Goal: Transaction & Acquisition: Purchase product/service

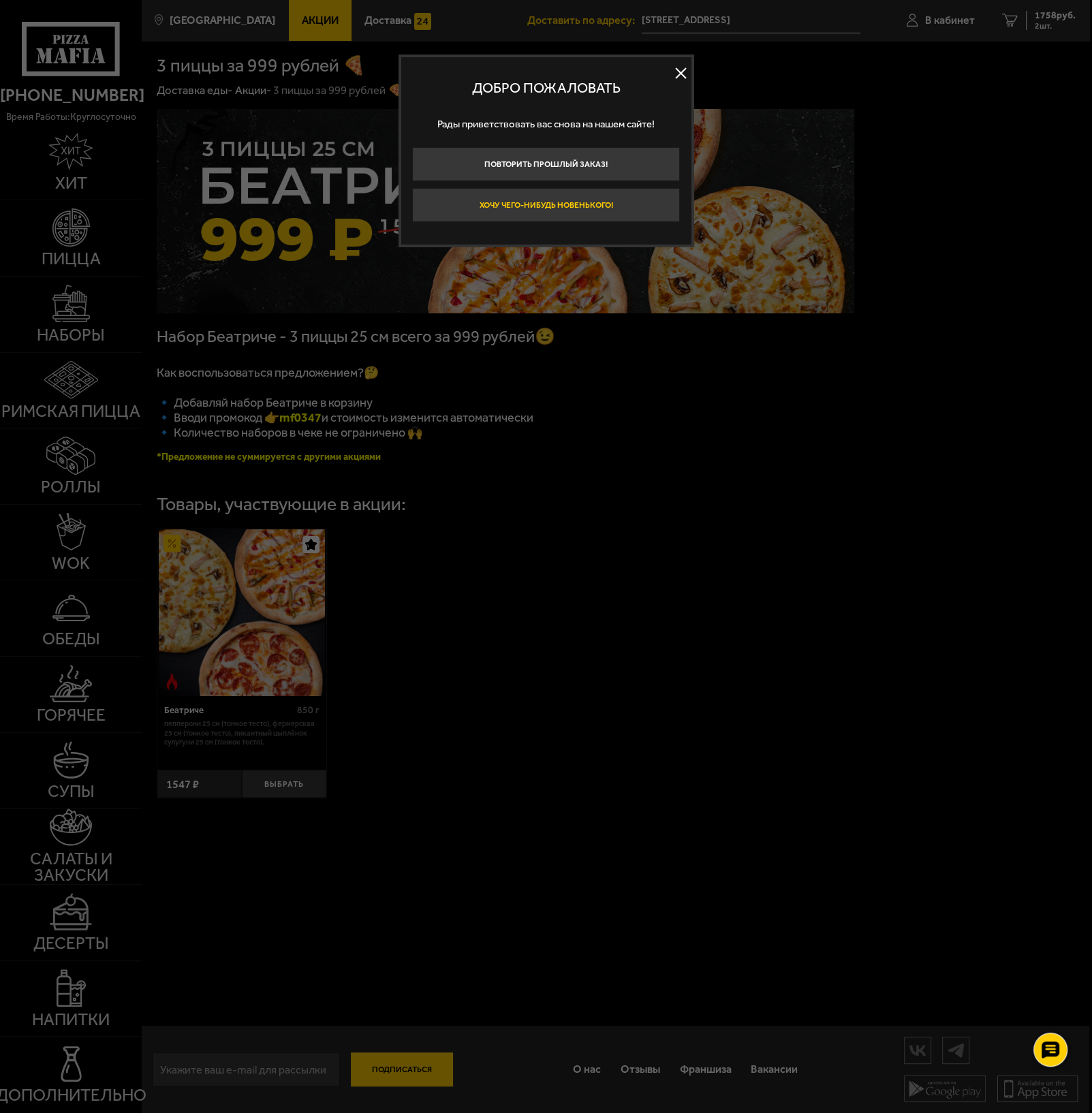
click at [554, 205] on button "Хочу чего-нибудь новенького!" at bounding box center [546, 205] width 268 height 34
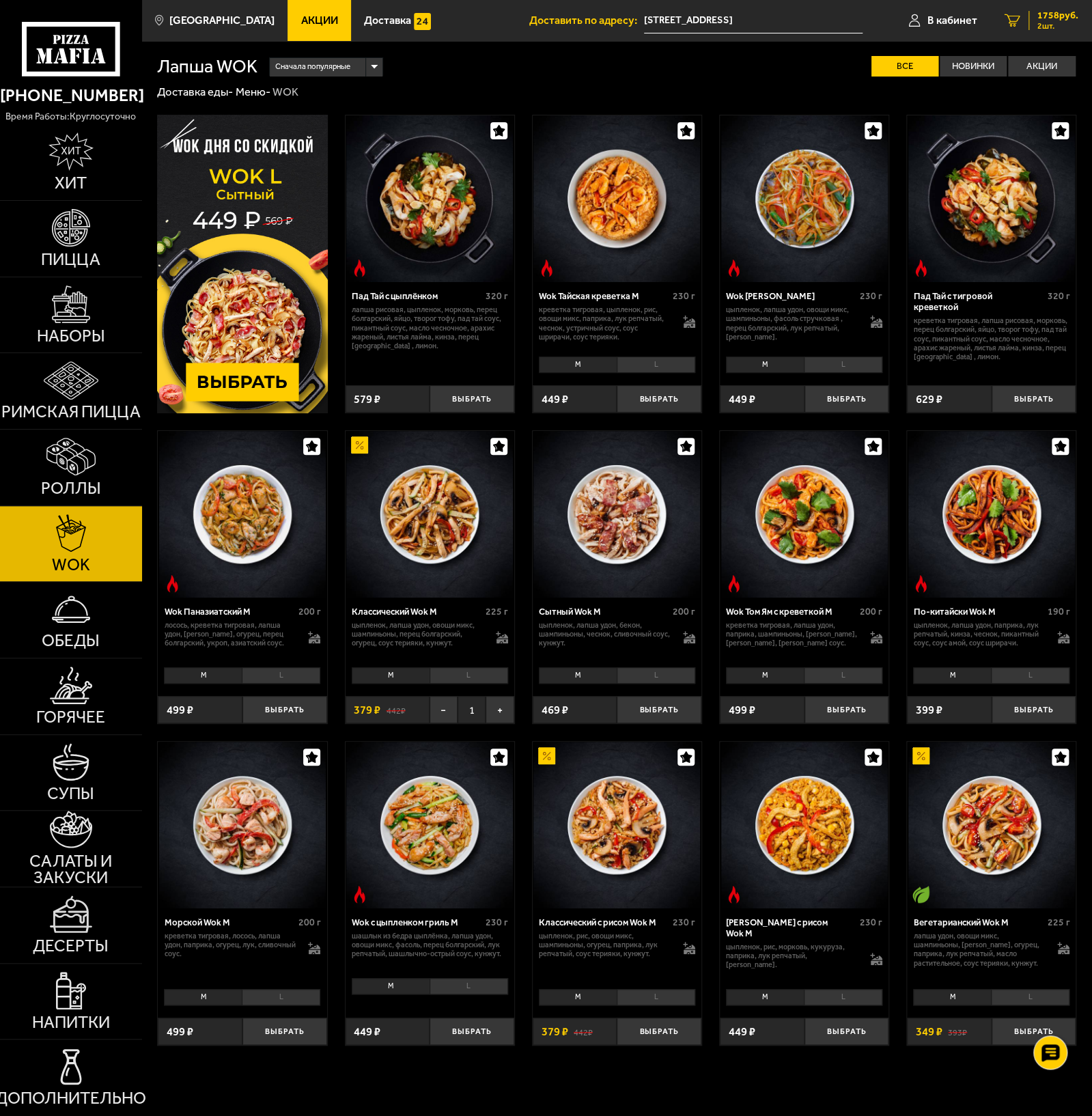
click at [1037, 13] on span "1758 руб." at bounding box center [1057, 16] width 41 height 10
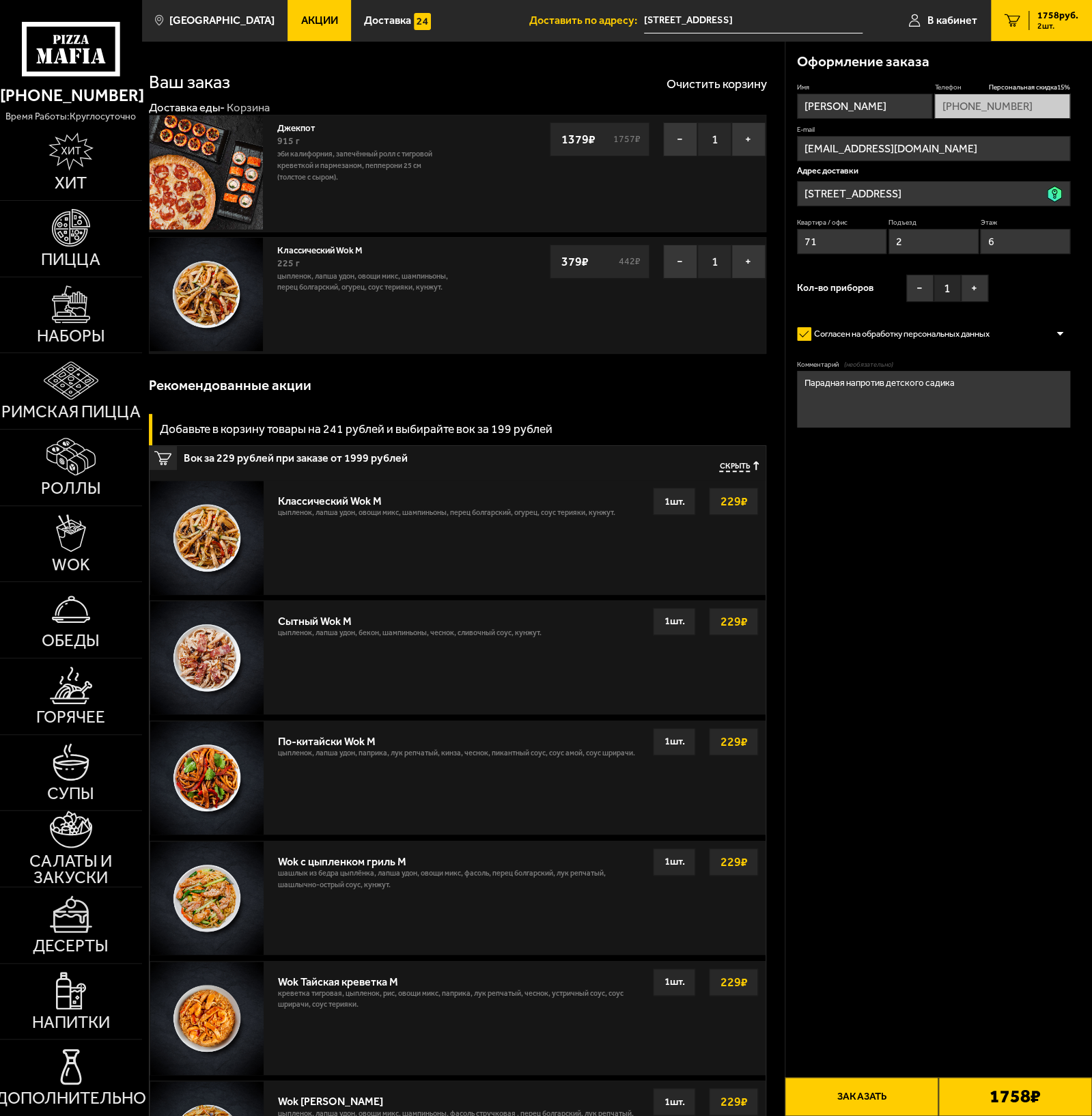
click at [853, 1097] on button "Заказать" at bounding box center [861, 1096] width 154 height 39
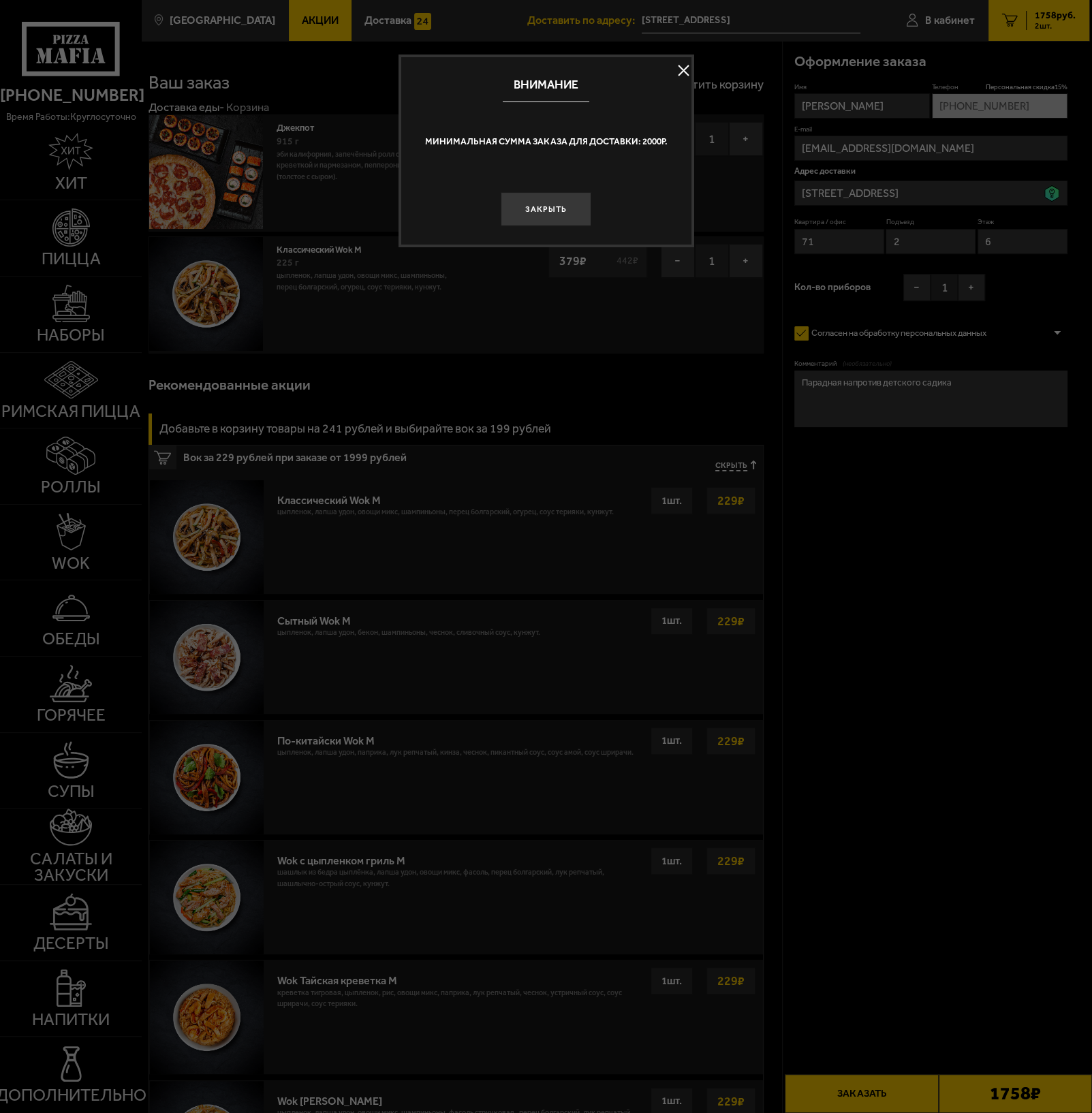
click at [686, 70] on button at bounding box center [683, 69] width 21 height 21
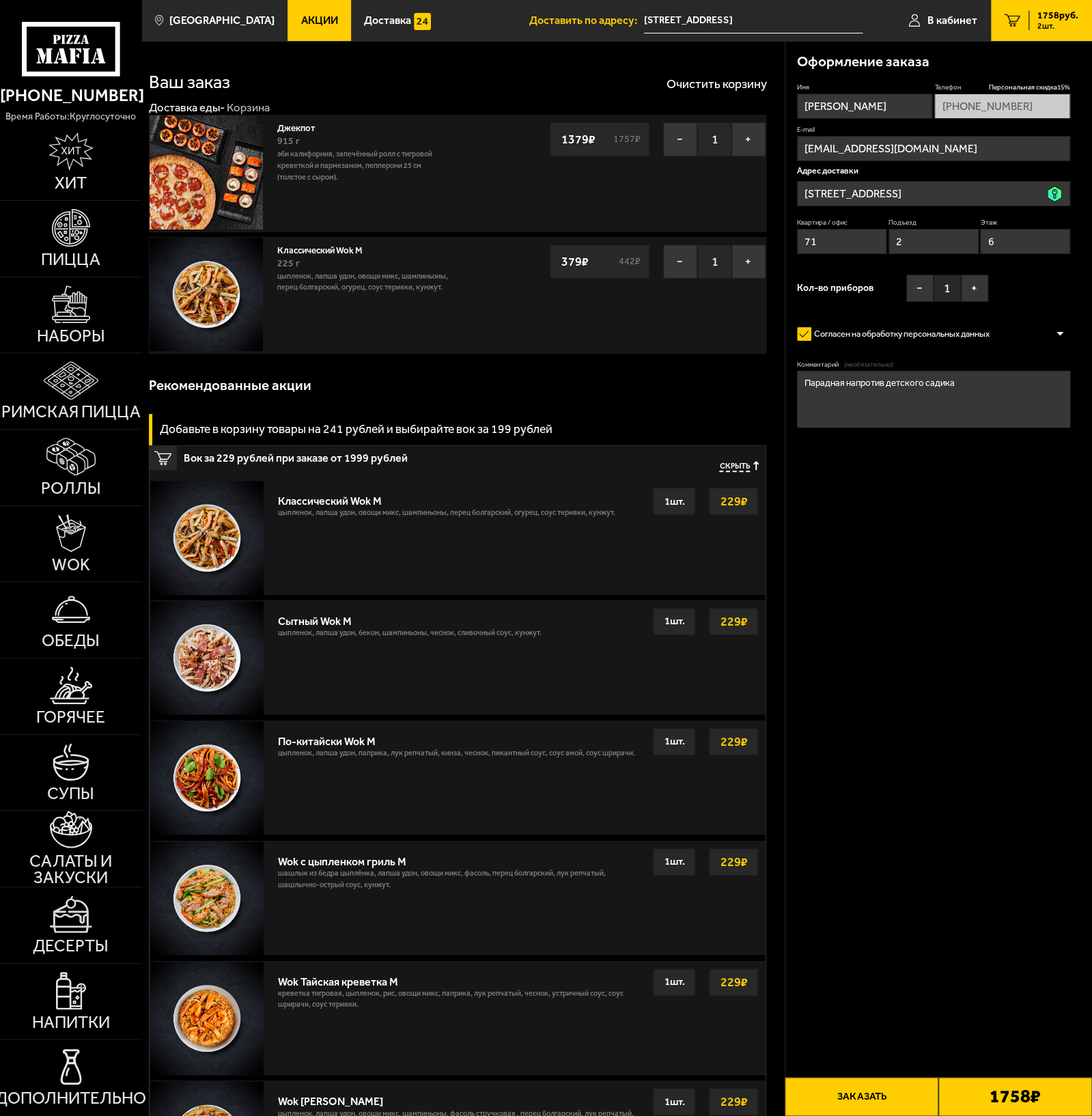
click at [713, 17] on input "[STREET_ADDRESS]" at bounding box center [754, 20] width 219 height 25
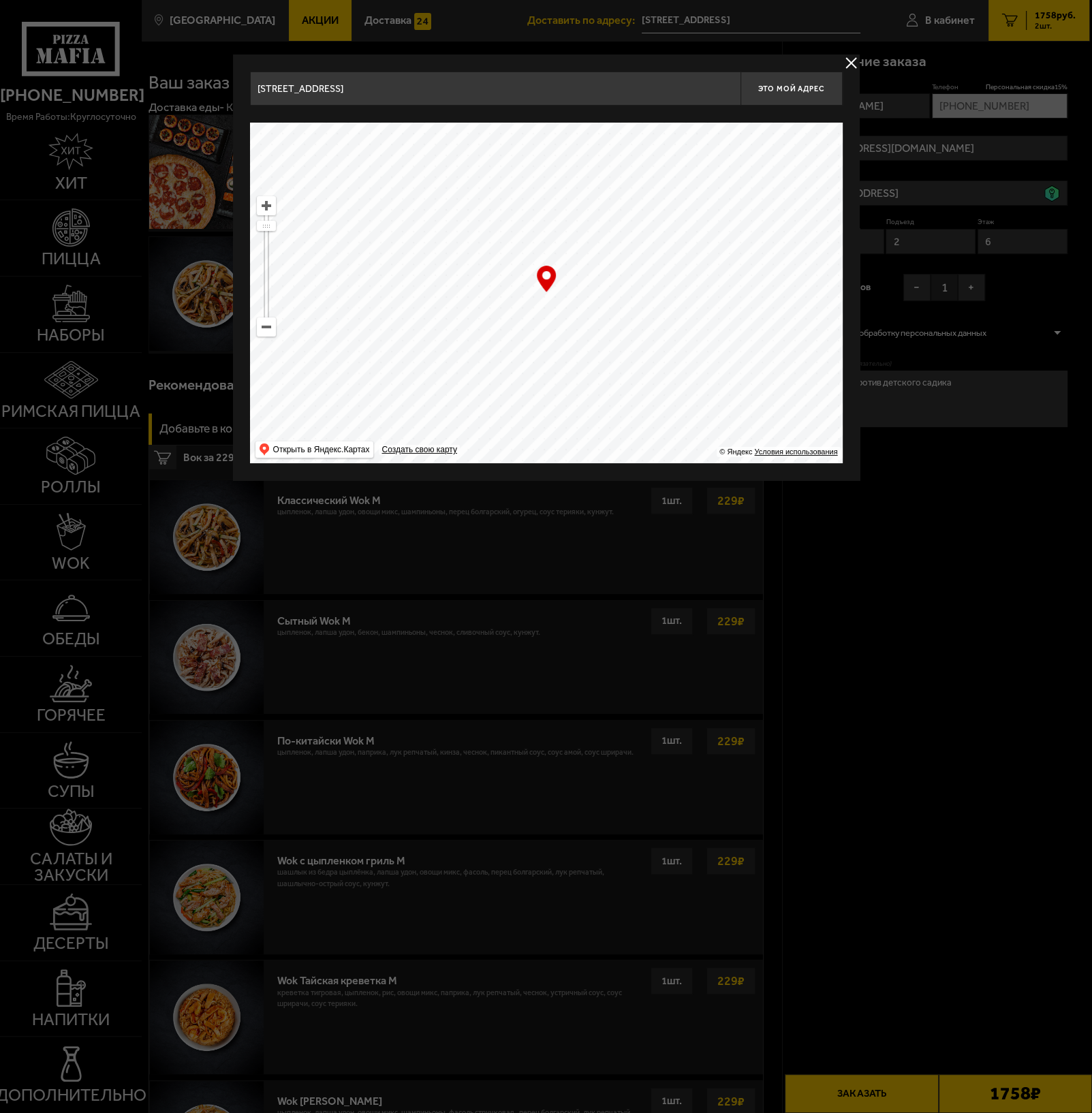
click at [541, 279] on div "… © Яндекс Условия использования Открыть в Яндекс.Картах Создать свою карту" at bounding box center [546, 293] width 592 height 340
click at [808, 97] on button "Это мой адрес" at bounding box center [791, 88] width 102 height 34
click at [854, 62] on button "delivery type" at bounding box center [851, 62] width 17 height 17
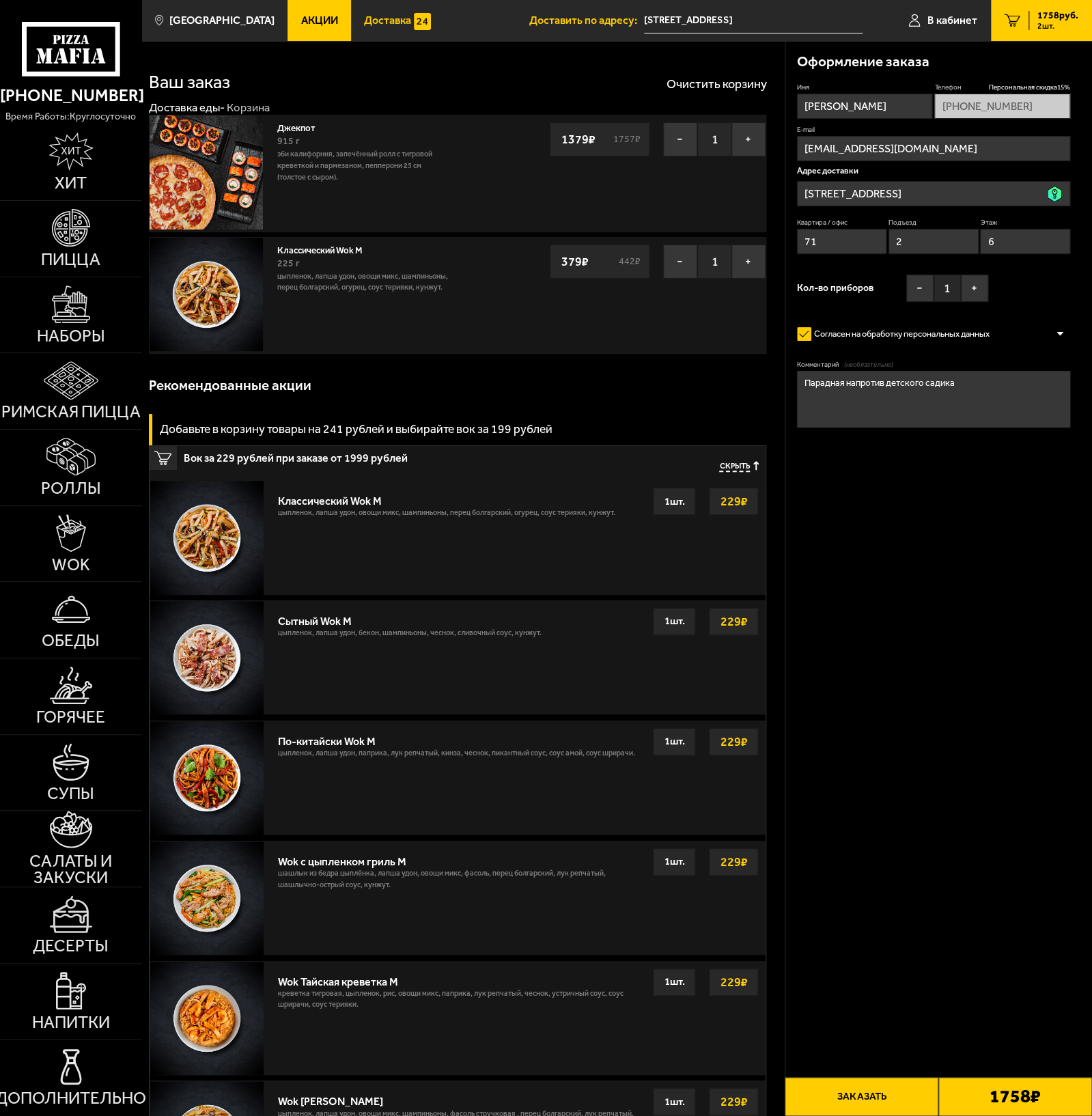
click at [364, 20] on span "Доставка" at bounding box center [387, 20] width 47 height 11
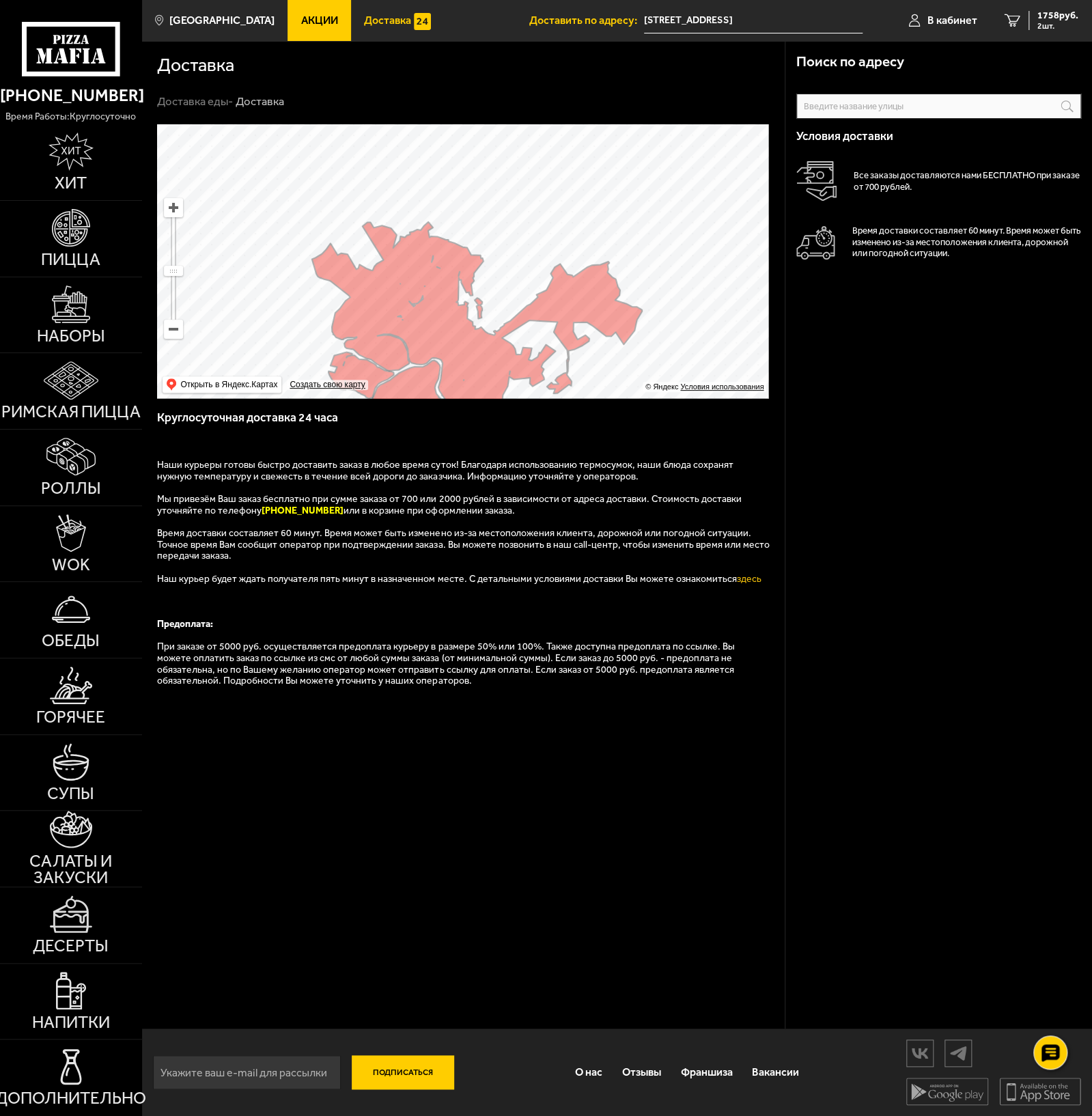
drag, startPoint x: 500, startPoint y: 263, endPoint x: 455, endPoint y: 260, distance: 45.1
click at [500, 280] on ymaps at bounding box center [462, 261] width 612 height 274
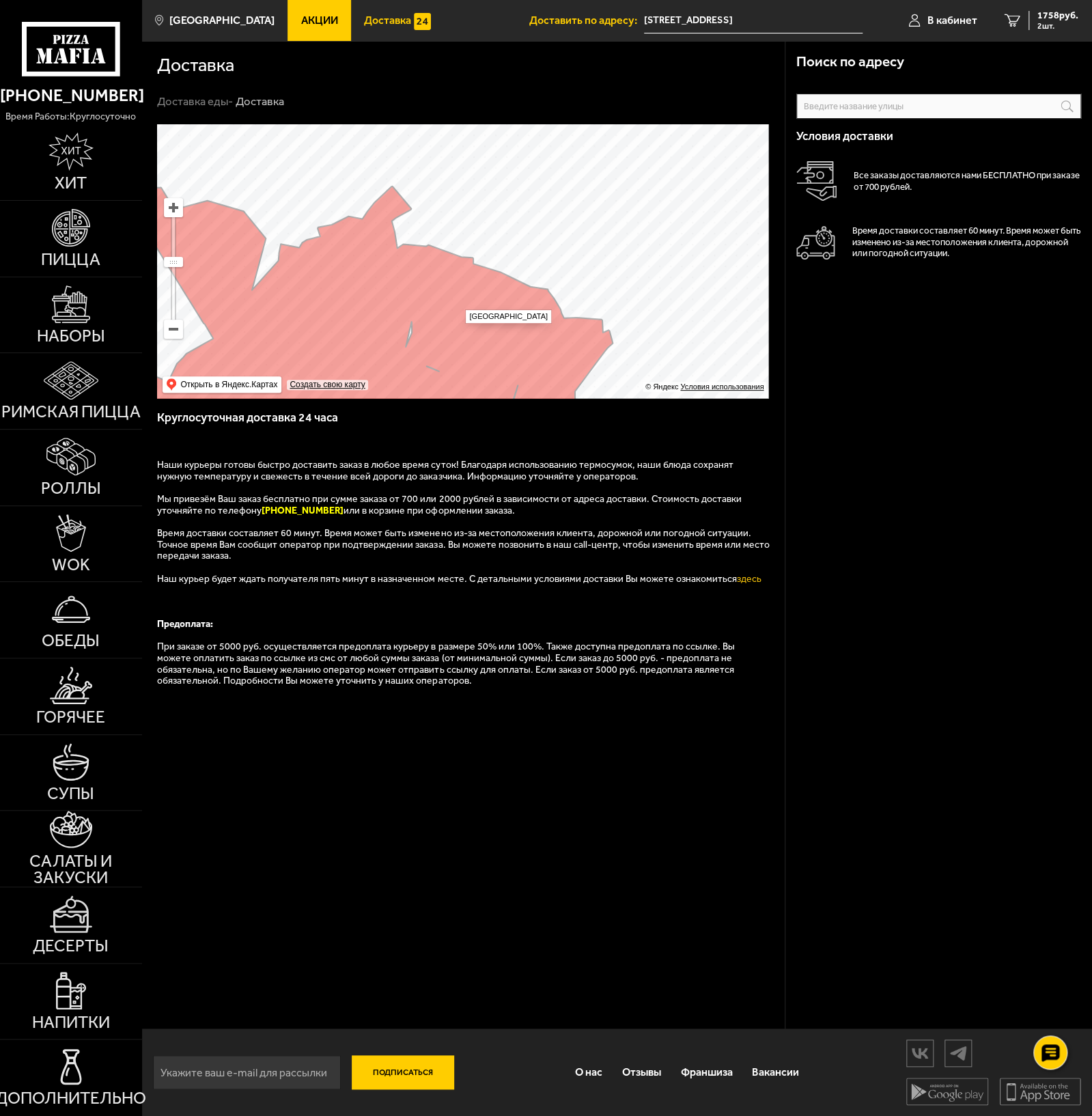
click at [458, 303] on ymaps at bounding box center [462, 261] width 612 height 274
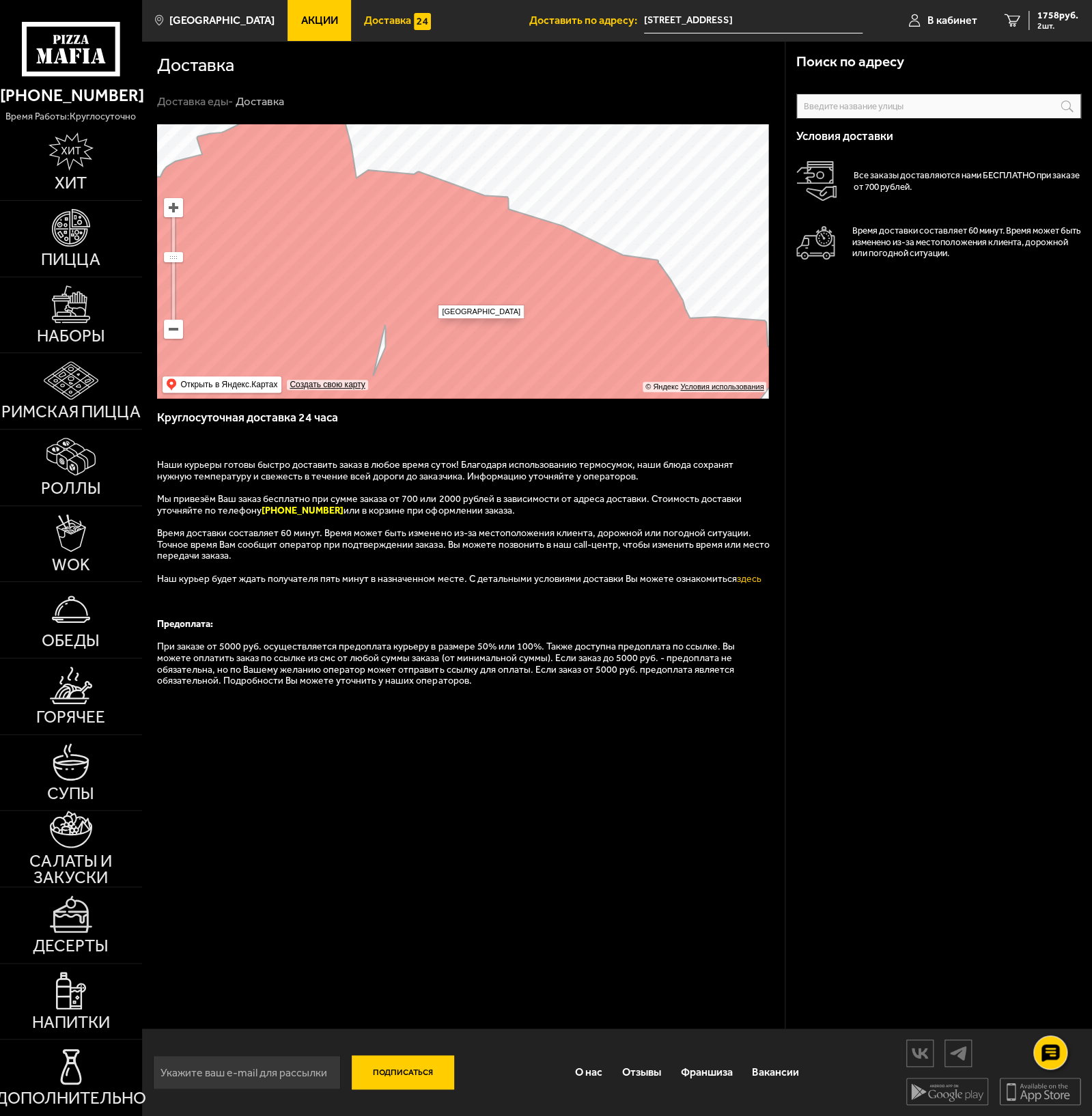
click at [432, 297] on ymaps at bounding box center [462, 261] width 612 height 274
click at [463, 324] on ymaps at bounding box center [462, 261] width 612 height 274
click at [450, 286] on ymaps at bounding box center [462, 261] width 612 height 274
click at [450, 258] on ymaps at bounding box center [462, 261] width 612 height 274
click at [406, 276] on ymaps at bounding box center [462, 261] width 612 height 274
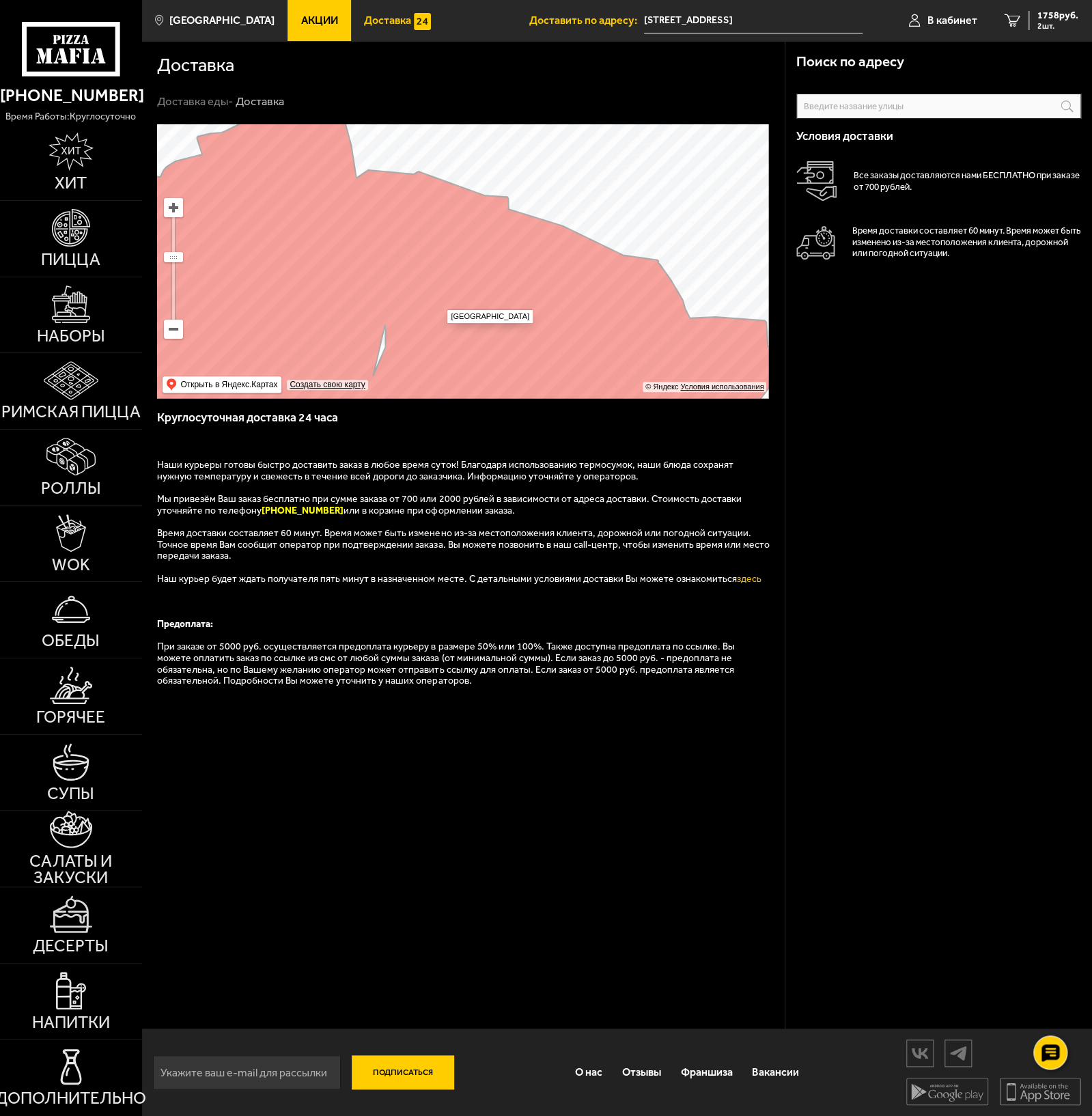
click at [441, 302] on ymaps at bounding box center [462, 261] width 612 height 274
click at [448, 257] on ymaps at bounding box center [462, 261] width 612 height 274
drag, startPoint x: 397, startPoint y: 273, endPoint x: 378, endPoint y: 280, distance: 20.2
click at [397, 273] on ymaps at bounding box center [462, 261] width 612 height 274
click at [376, 280] on ymaps at bounding box center [462, 261] width 612 height 274
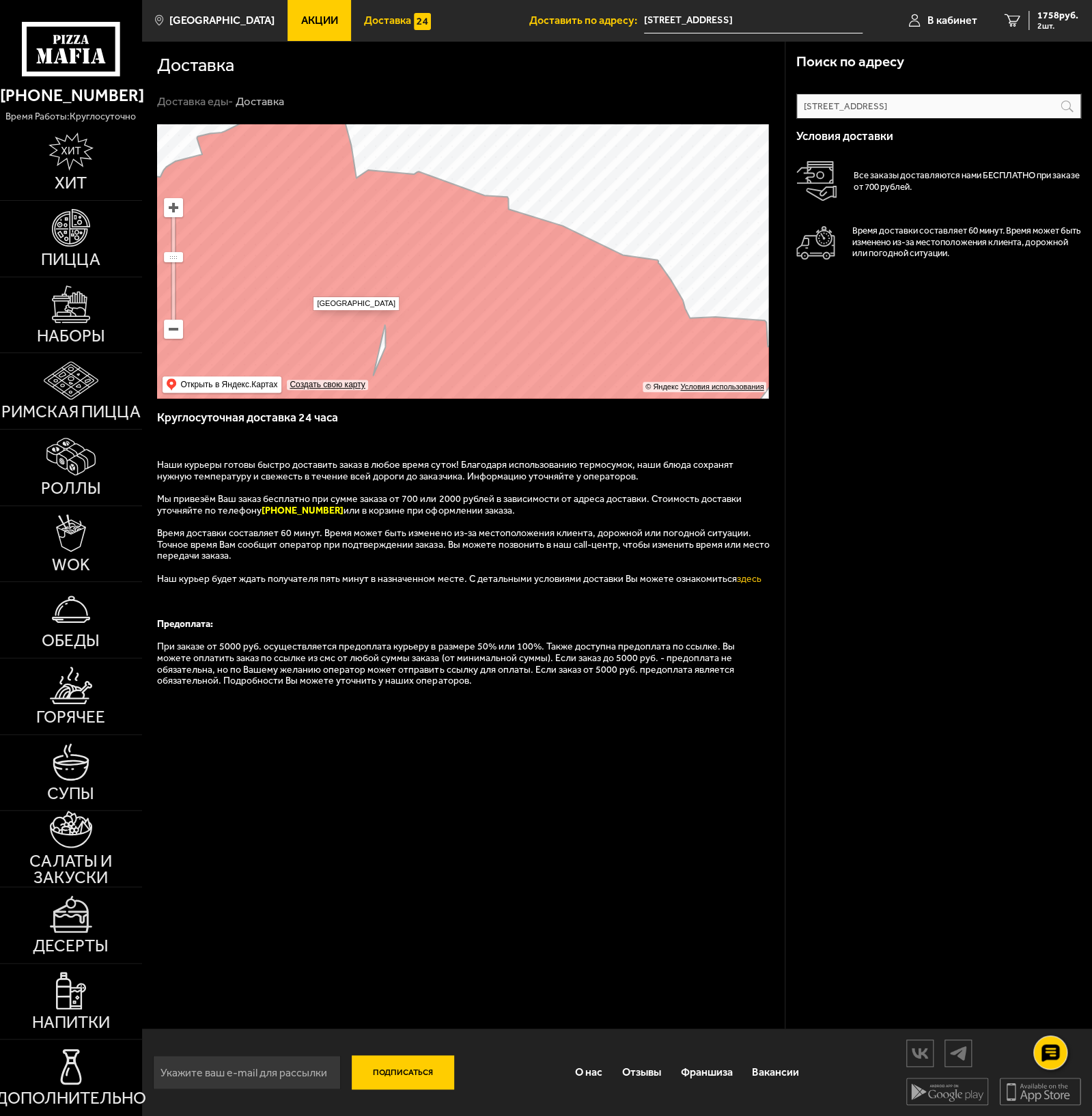
click at [306, 289] on ymaps at bounding box center [462, 261] width 612 height 274
click at [427, 247] on ymaps at bounding box center [462, 261] width 612 height 274
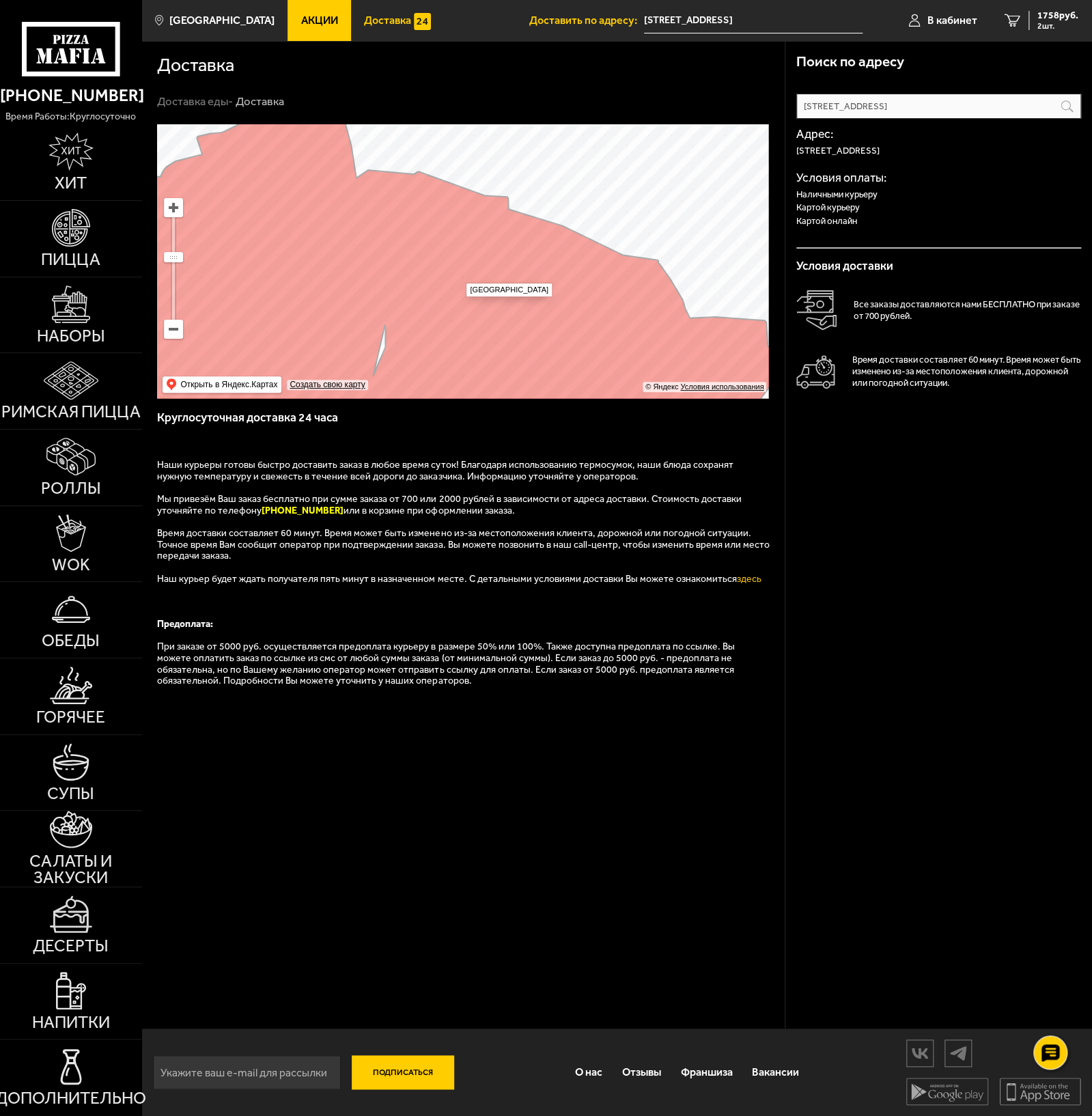
click at [459, 276] on ymaps at bounding box center [462, 261] width 612 height 274
click at [515, 332] on ymaps at bounding box center [462, 261] width 612 height 274
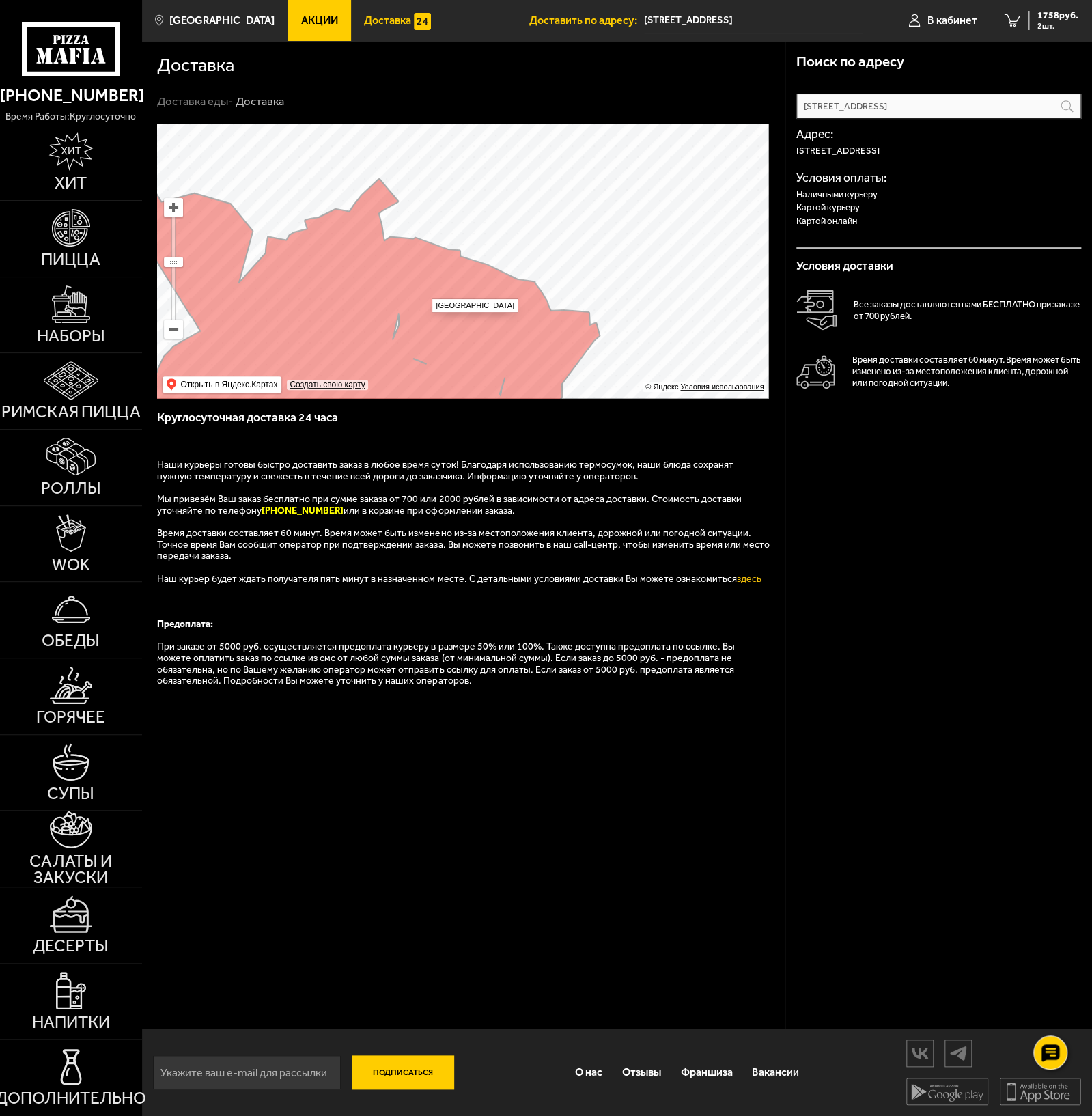
click at [425, 292] on ymaps at bounding box center [462, 261] width 612 height 274
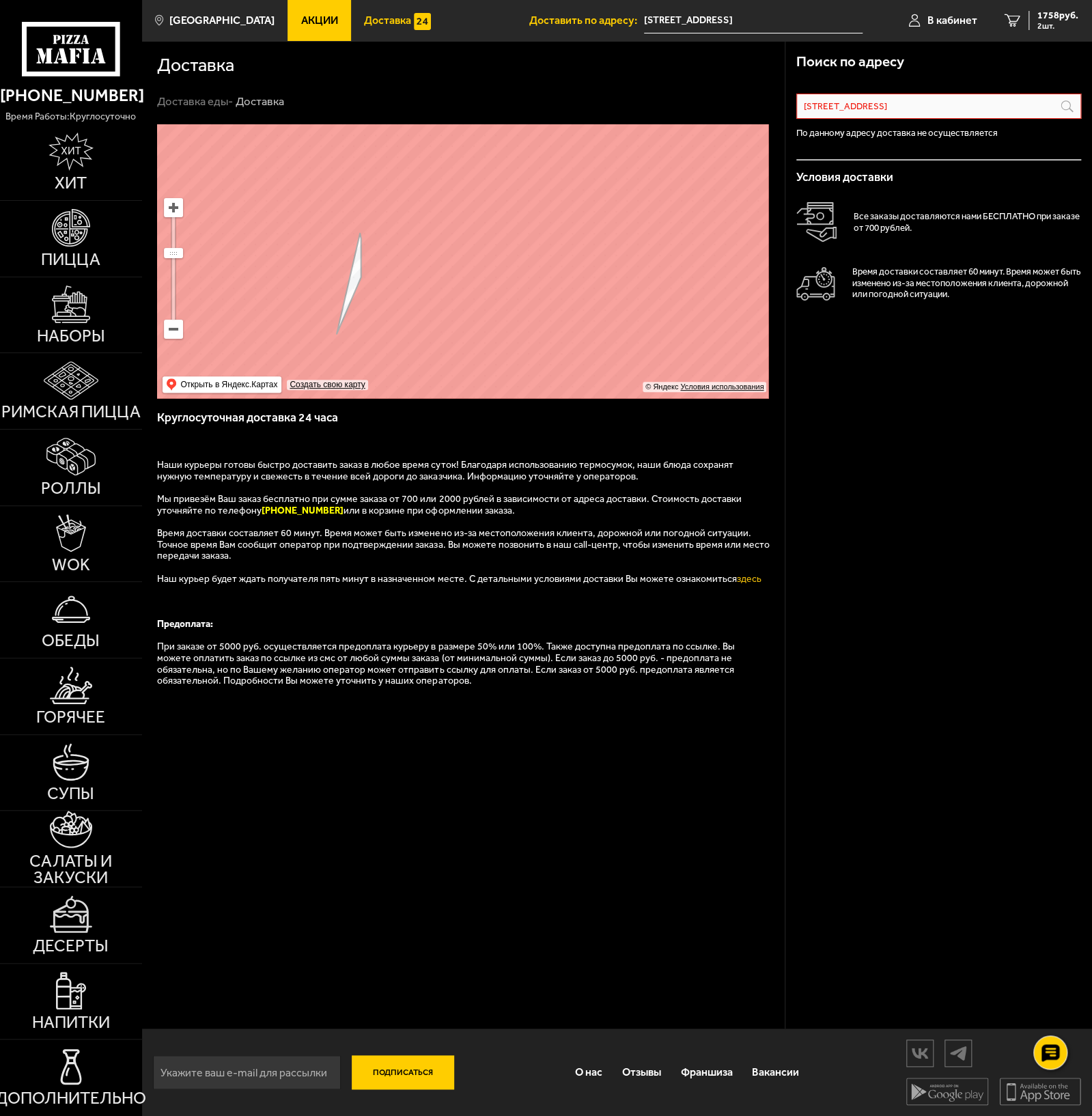
drag, startPoint x: 426, startPoint y: 325, endPoint x: 492, endPoint y: 193, distance: 147.6
click at [492, 193] on ymaps at bounding box center [462, 261] width 612 height 274
click at [447, 303] on ymaps at bounding box center [462, 261] width 612 height 274
click at [451, 307] on ymaps at bounding box center [462, 261] width 612 height 274
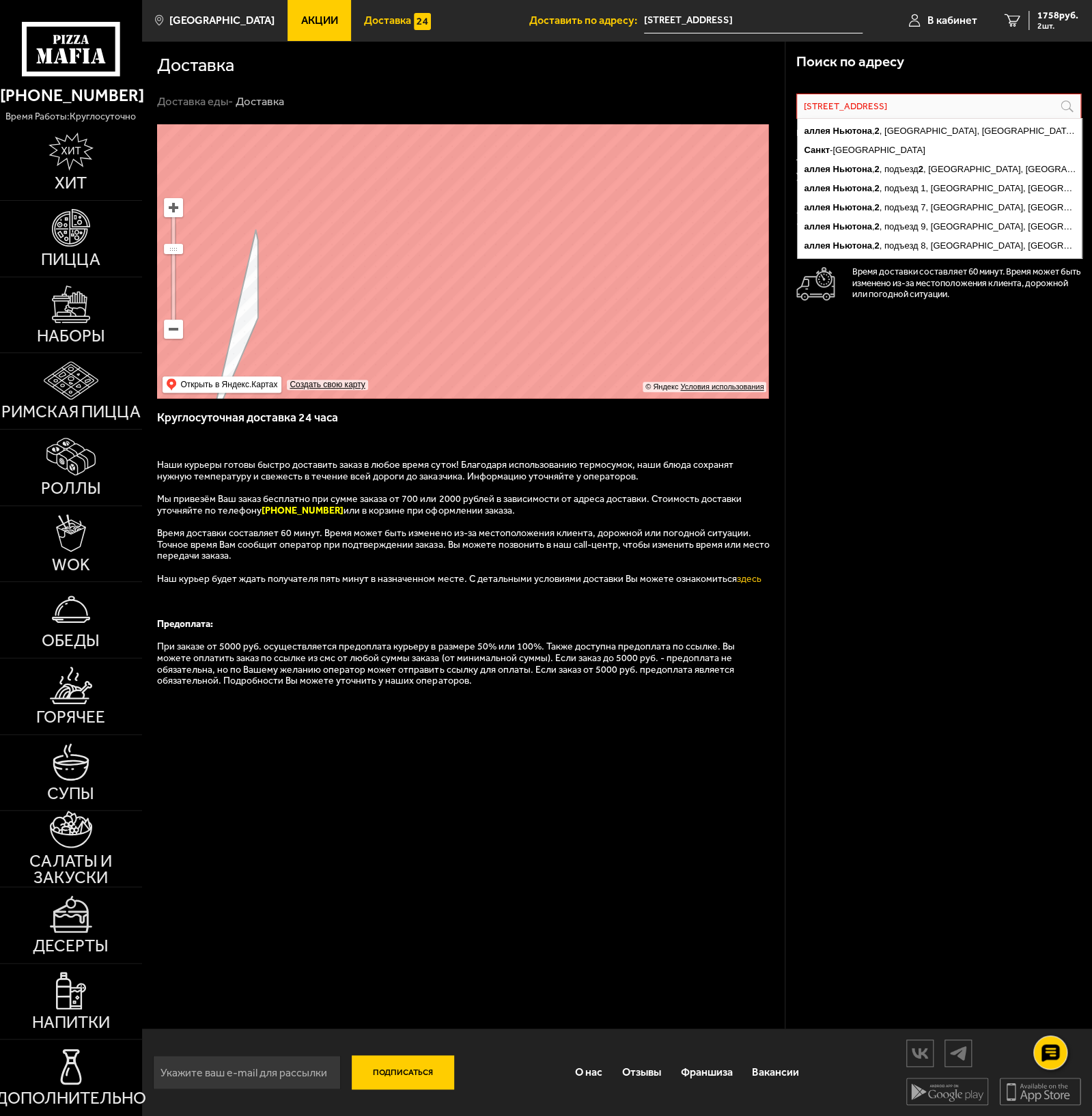
scroll to position [0, 54]
drag, startPoint x: 1027, startPoint y: 106, endPoint x: 1229, endPoint y: 111, distance: 202.1
click at [1092, 111] on html "[PHONE_NUMBER] время работы: круглосуточно Хит Пицца Наборы Римская пицца Роллы…" at bounding box center [546, 558] width 1092 height 1117
click at [876, 166] on ymaps "2" at bounding box center [876, 169] width 5 height 10
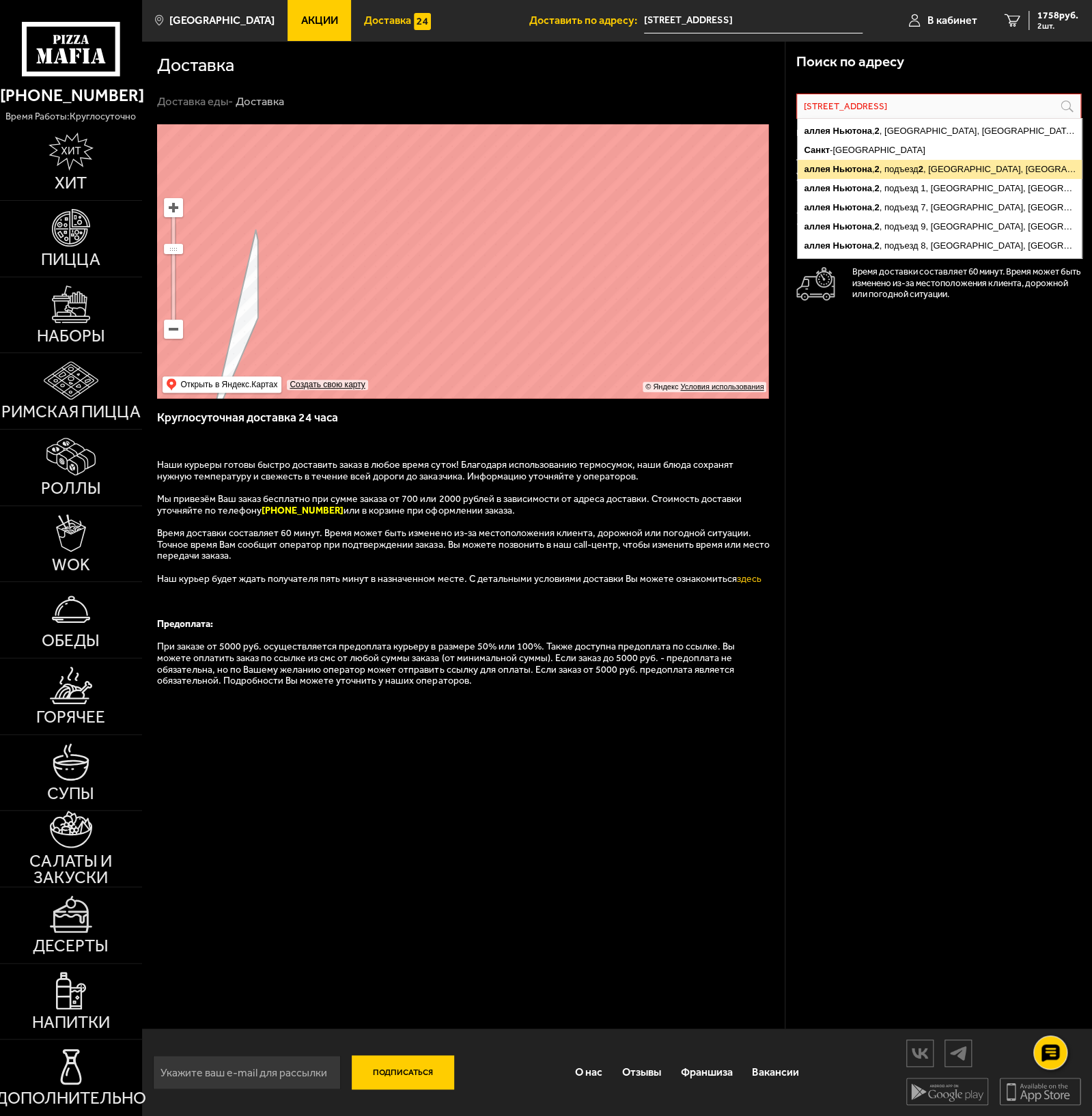
type input "[GEOGRAPHIC_DATA], [GEOGRAPHIC_DATA], [GEOGRAPHIC_DATA], [GEOGRAPHIC_DATA], 2, …"
